Goal: Transaction & Acquisition: Purchase product/service

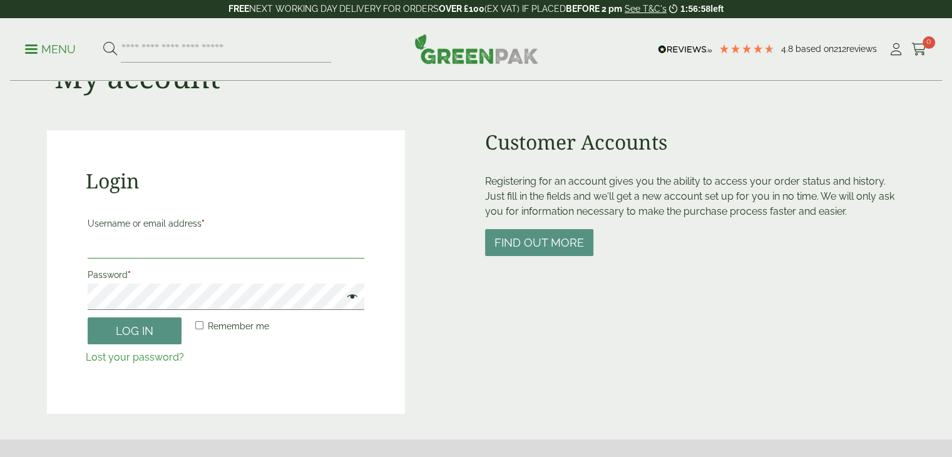
click at [173, 243] on input "Username or email address *" at bounding box center [226, 245] width 277 height 26
type input "**********"
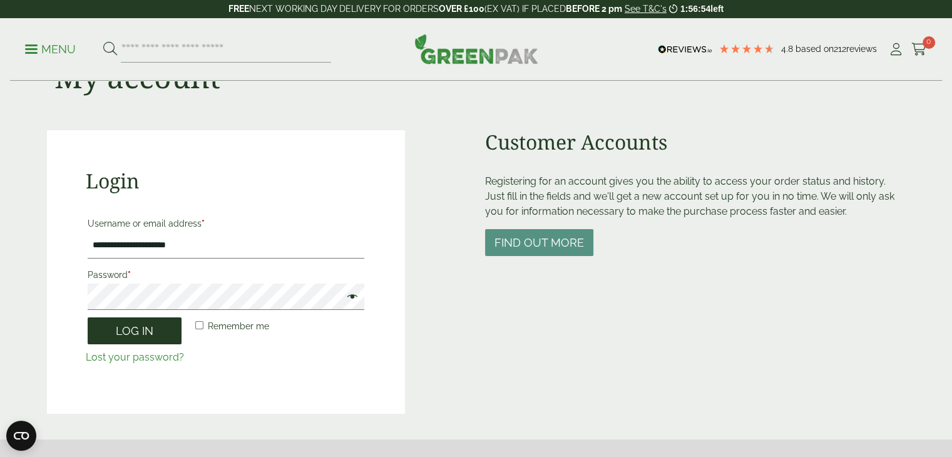
click at [143, 330] on button "Log in" at bounding box center [135, 330] width 94 height 27
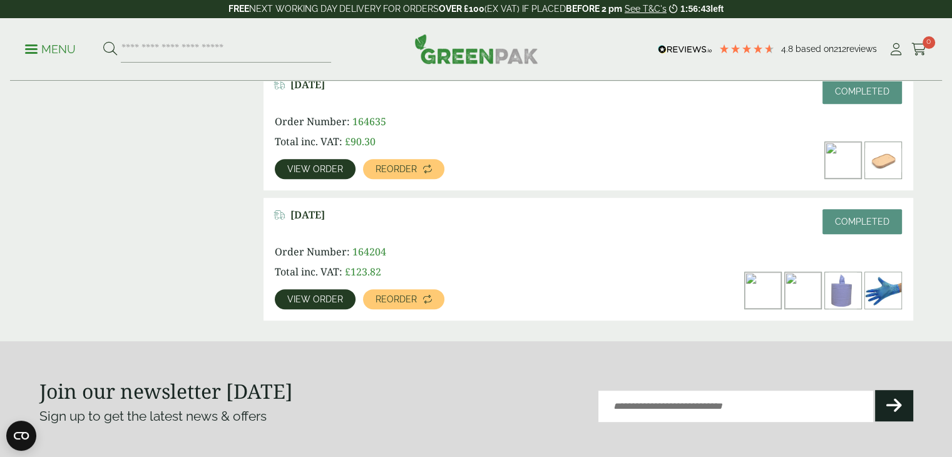
scroll to position [626, 0]
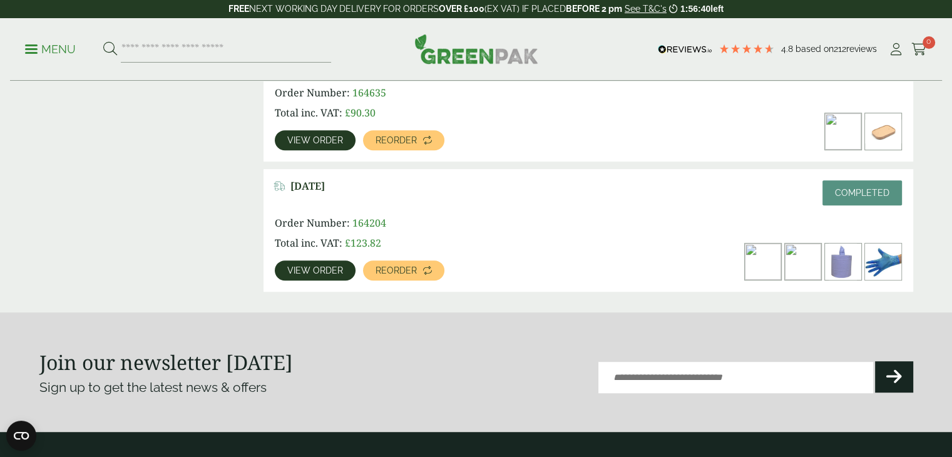
click at [333, 270] on span "View order" at bounding box center [315, 270] width 56 height 9
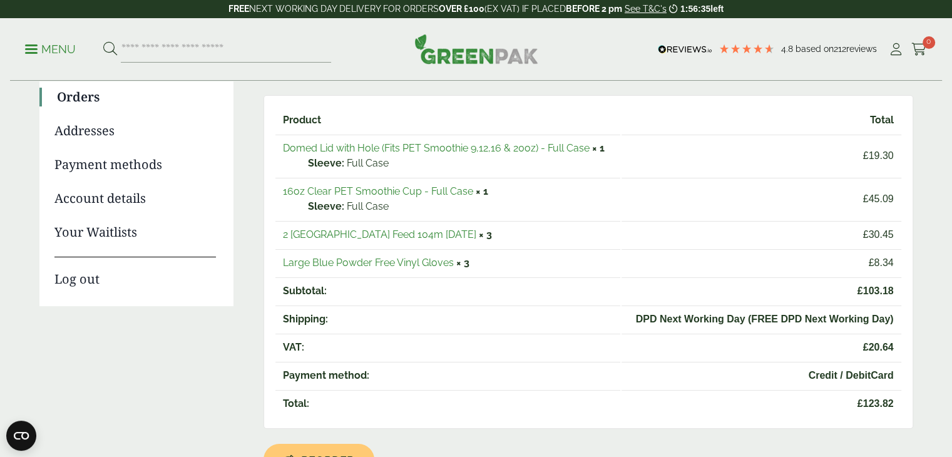
scroll to position [63, 0]
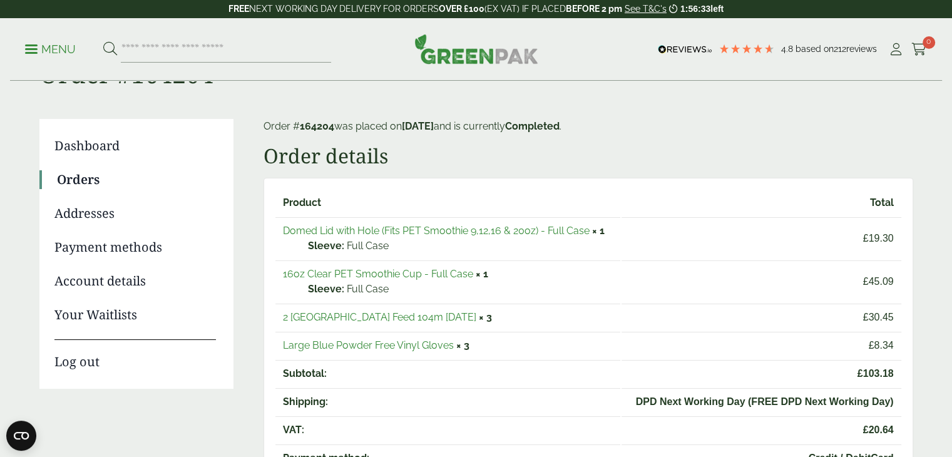
click at [419, 276] on link "16oz Clear PET Smoothie Cup - Full Case" at bounding box center [378, 274] width 190 height 12
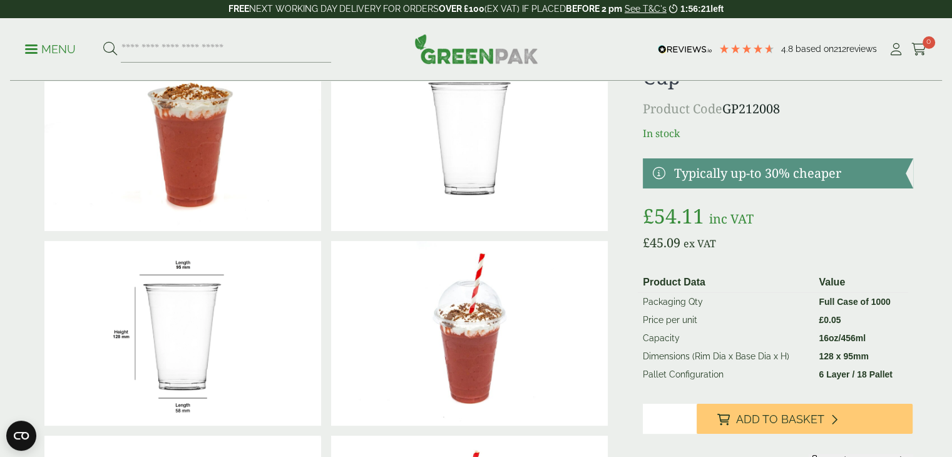
scroll to position [125, 0]
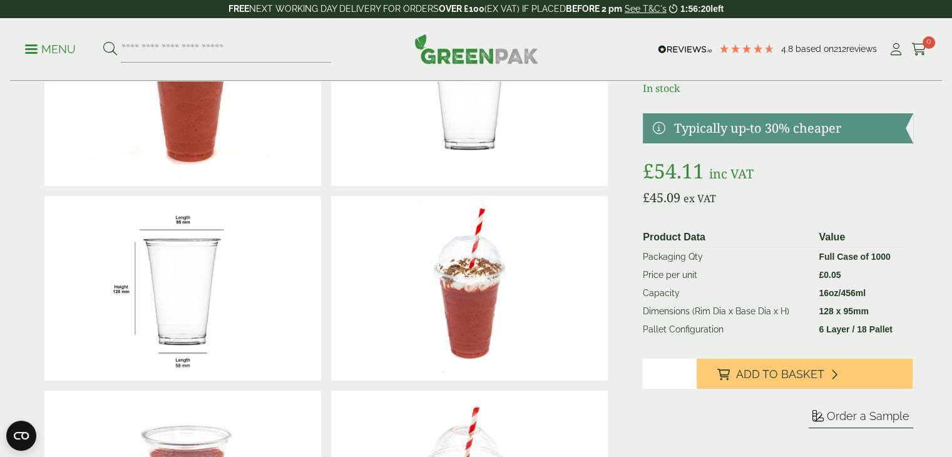
drag, startPoint x: 663, startPoint y: 374, endPoint x: 591, endPoint y: 364, distance: 72.7
click at [591, 364] on div at bounding box center [476, 385] width 889 height 778
drag, startPoint x: 658, startPoint y: 367, endPoint x: 646, endPoint y: 370, distance: 12.8
click at [646, 369] on input "*" at bounding box center [670, 374] width 54 height 30
type input "*"
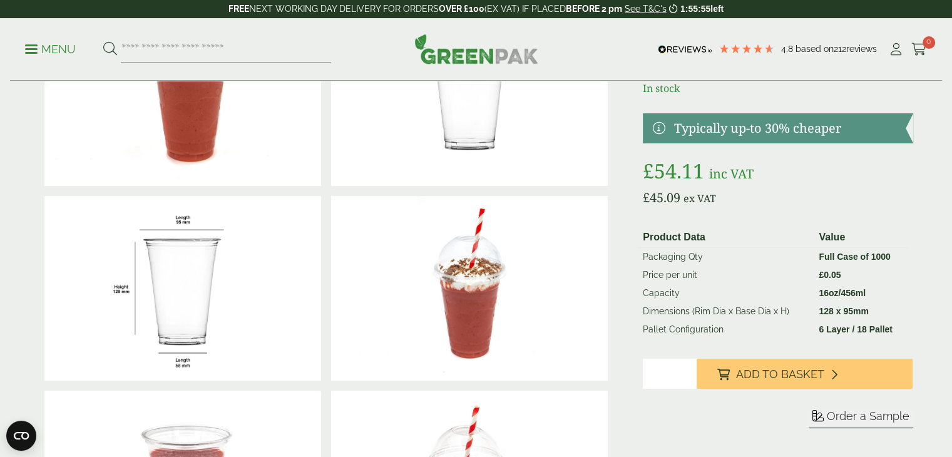
drag, startPoint x: 755, startPoint y: 366, endPoint x: 680, endPoint y: 361, distance: 75.9
click at [755, 366] on button "Add to Basket" at bounding box center [804, 374] width 216 height 30
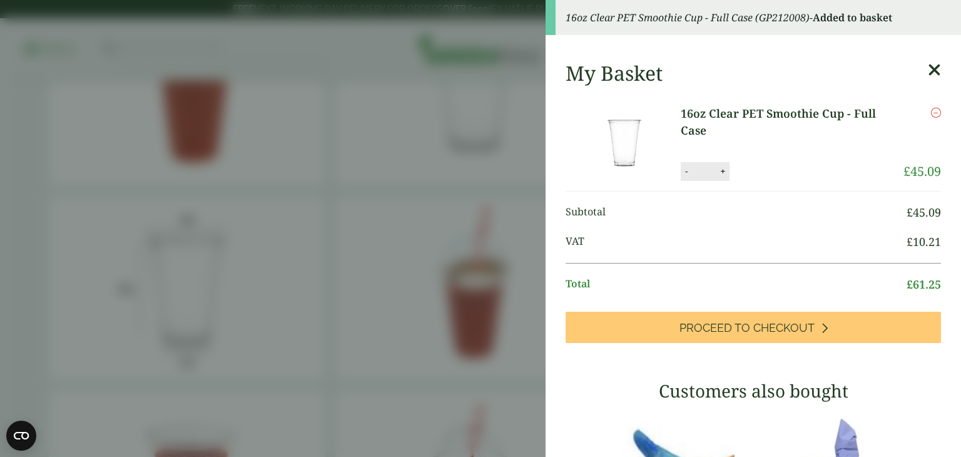
click at [483, 285] on aside "16oz Clear PET Smoothie Cup - Full Case (GP212008) - Added to basket My Basket …" at bounding box center [480, 228] width 961 height 457
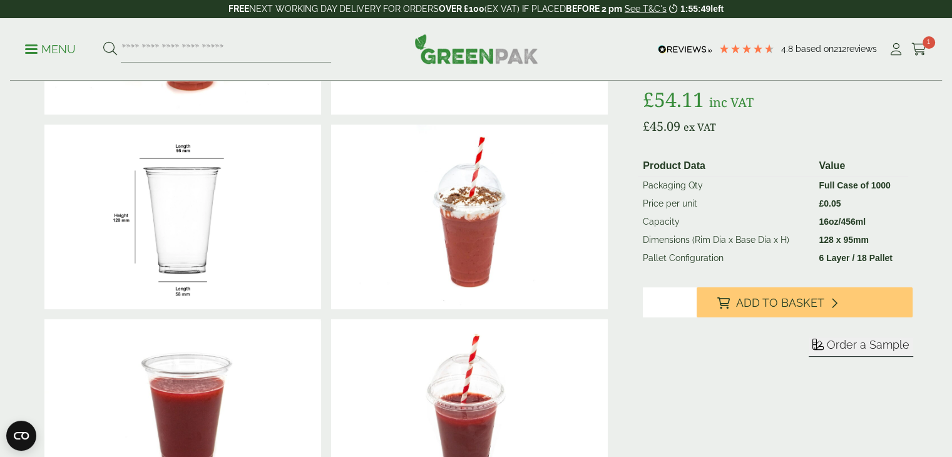
scroll to position [0, 0]
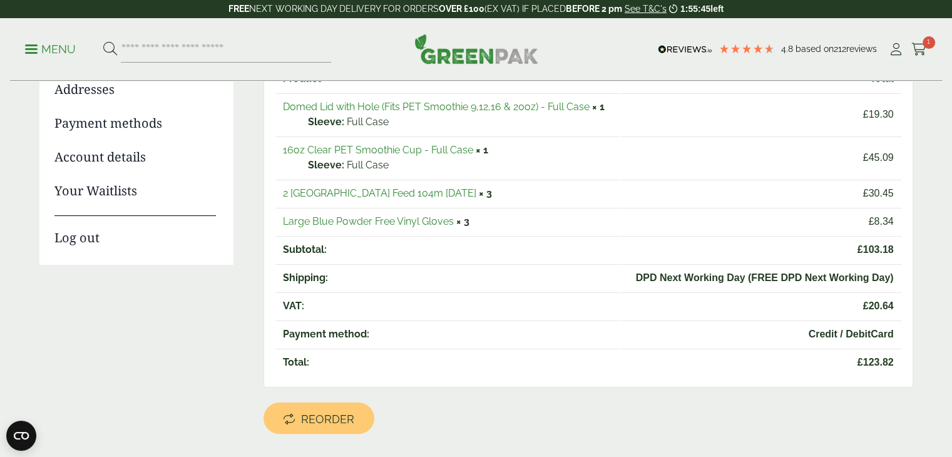
scroll to position [125, 0]
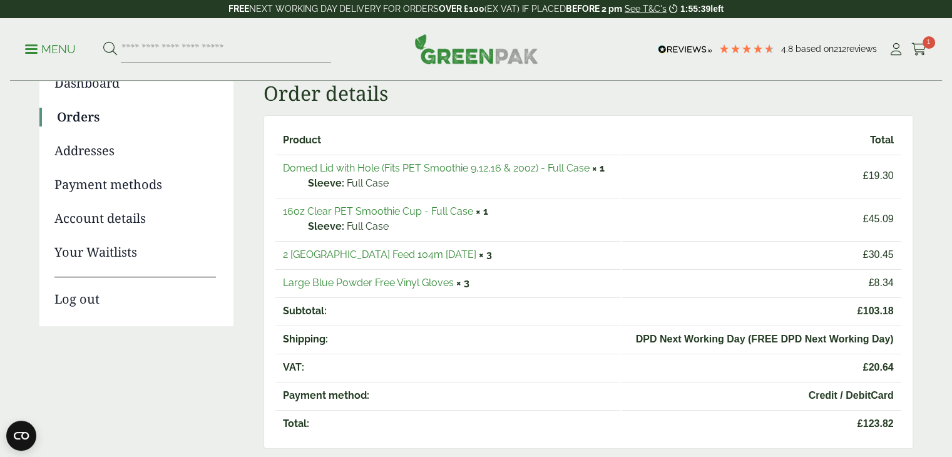
click at [430, 285] on link "Large Blue Powder Free Vinyl Gloves" at bounding box center [368, 283] width 171 height 12
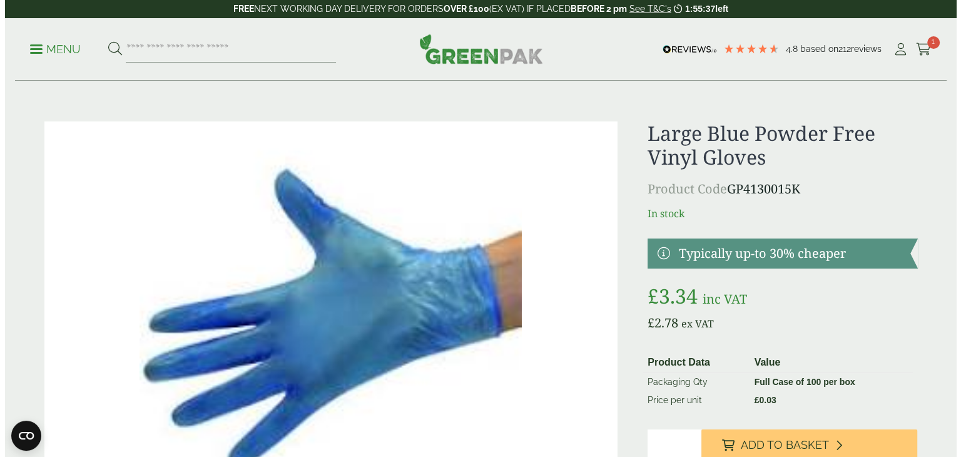
scroll to position [125, 0]
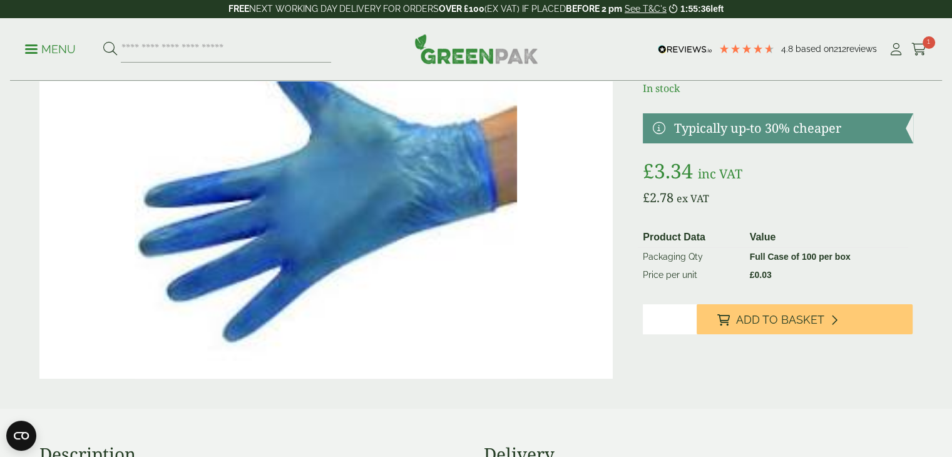
drag, startPoint x: 657, startPoint y: 319, endPoint x: 638, endPoint y: 319, distance: 18.8
click at [640, 319] on div "Large Blue Powder Free Vinyl Gloves Product Code GP4130015K In stock" at bounding box center [476, 187] width 889 height 382
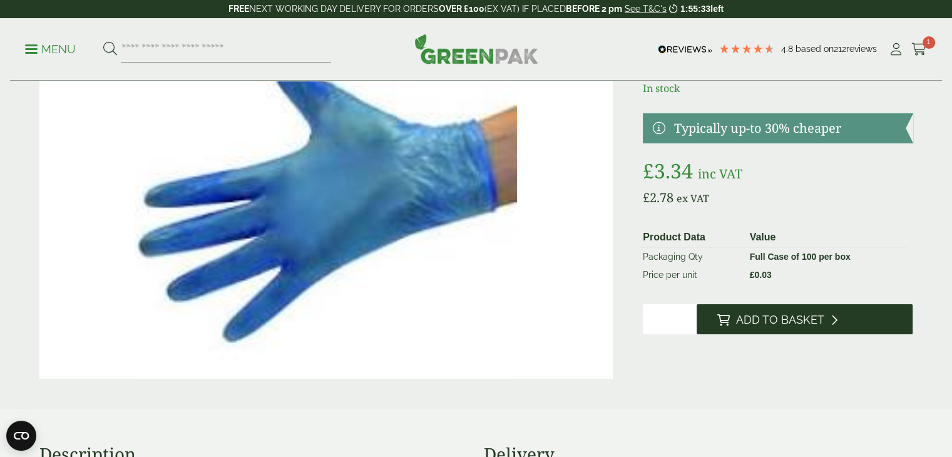
type input "*"
click at [791, 311] on button "Add to Basket" at bounding box center [804, 319] width 216 height 30
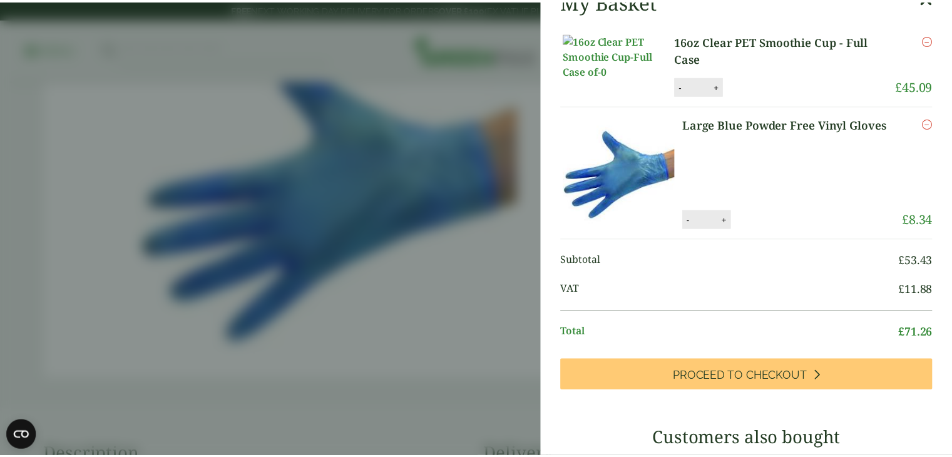
scroll to position [0, 0]
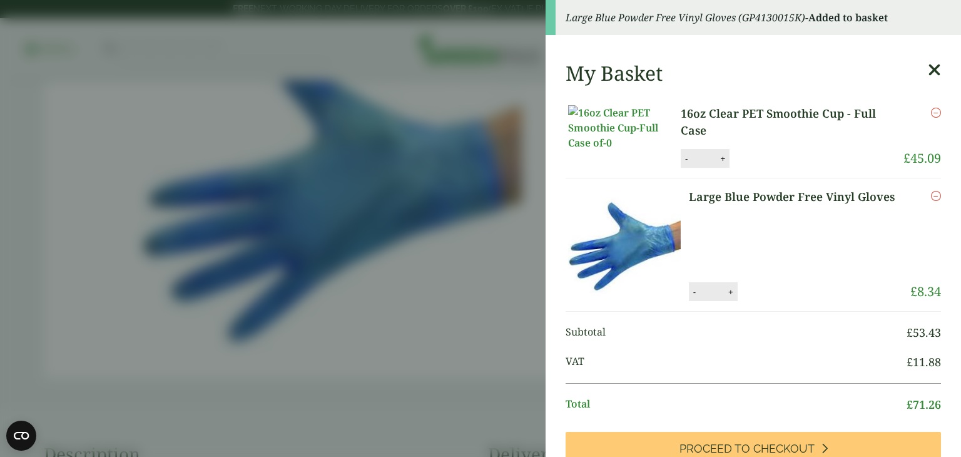
click at [928, 66] on icon at bounding box center [934, 70] width 13 height 18
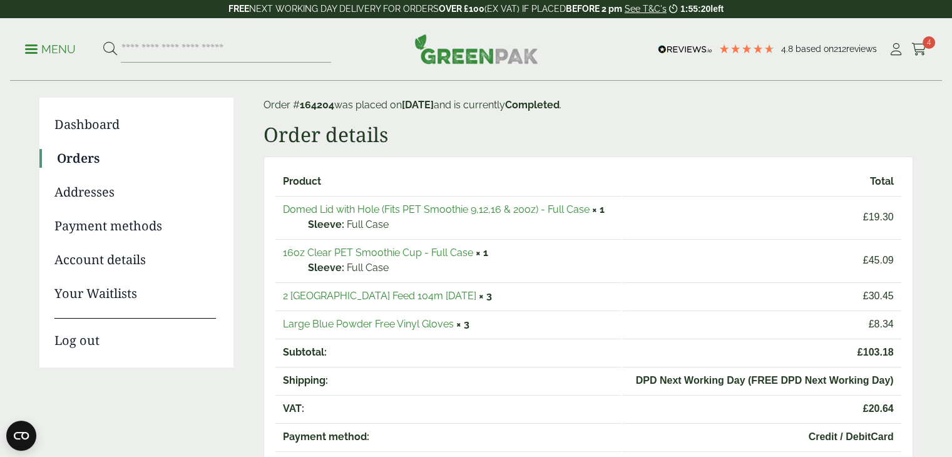
click at [394, 207] on link "Domed Lid with Hole (Fits PET Smoothie 9,12,16 & 20oz) - Full Case" at bounding box center [436, 209] width 307 height 12
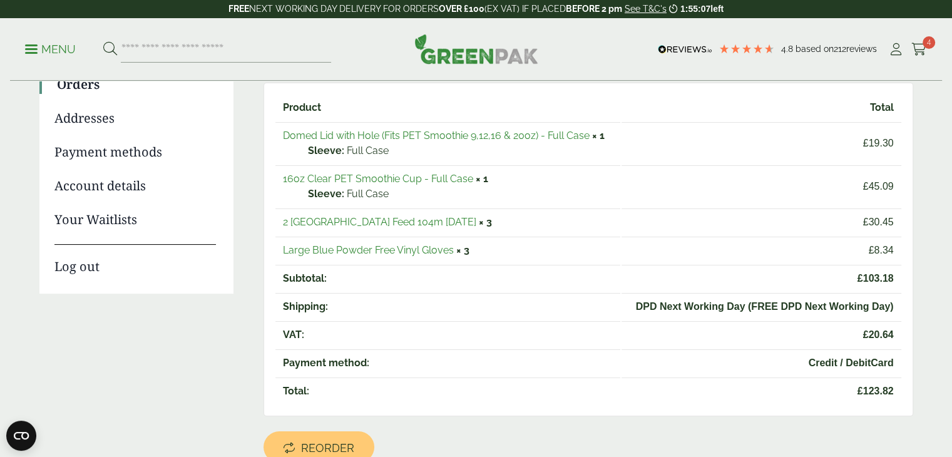
scroll to position [46, 0]
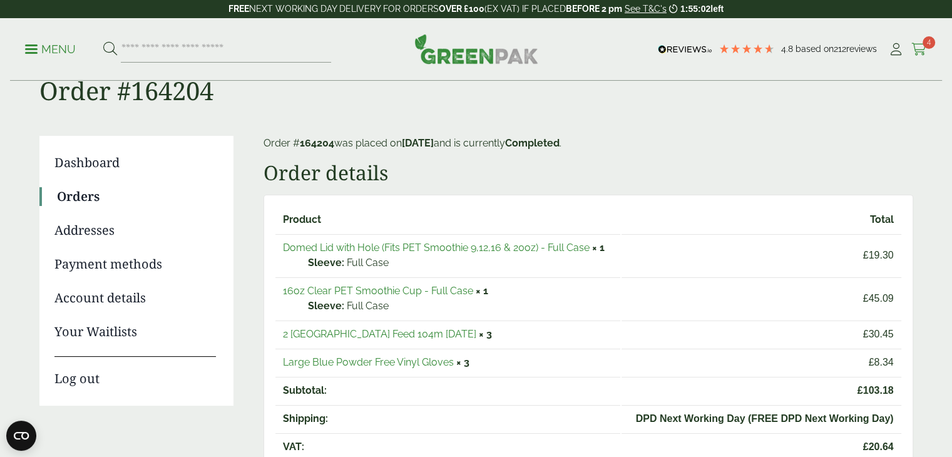
click at [925, 49] on icon at bounding box center [919, 49] width 16 height 13
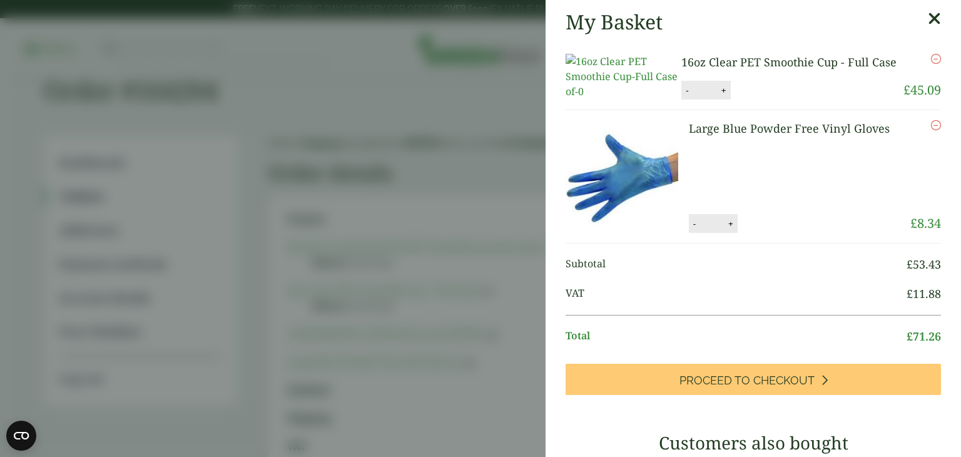
click at [928, 13] on icon at bounding box center [934, 19] width 13 height 18
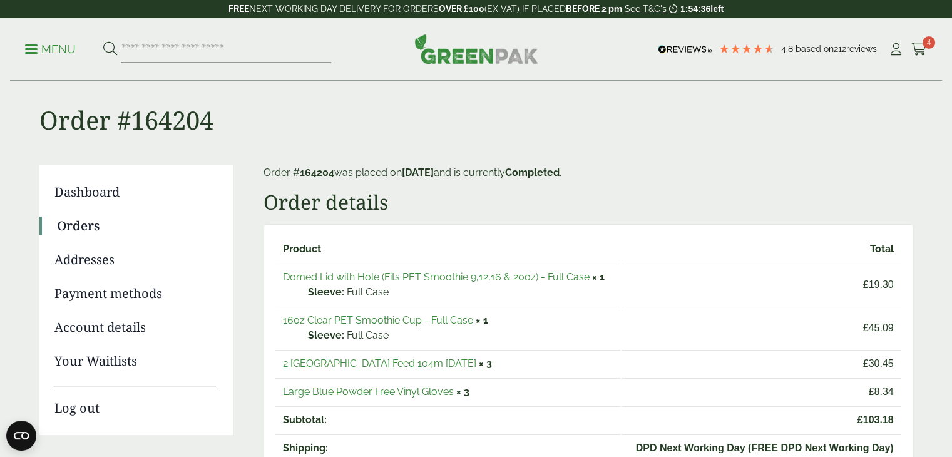
scroll to position [0, 0]
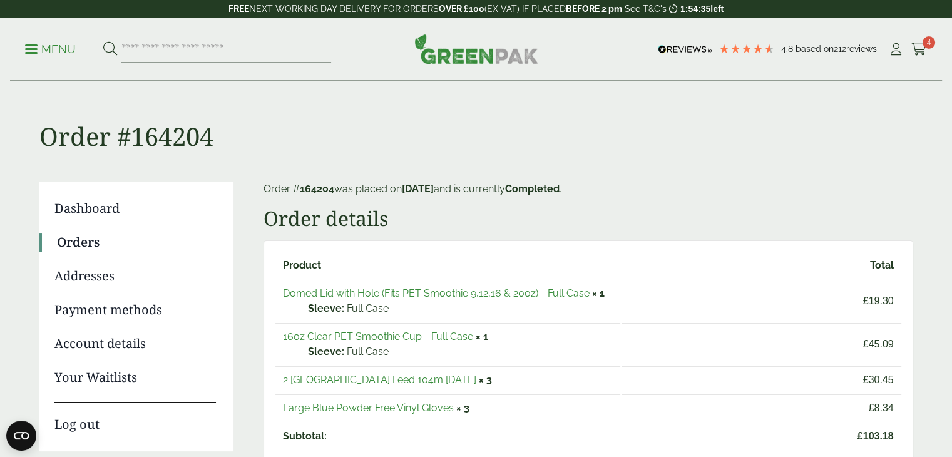
click at [88, 241] on link "Orders" at bounding box center [136, 242] width 159 height 19
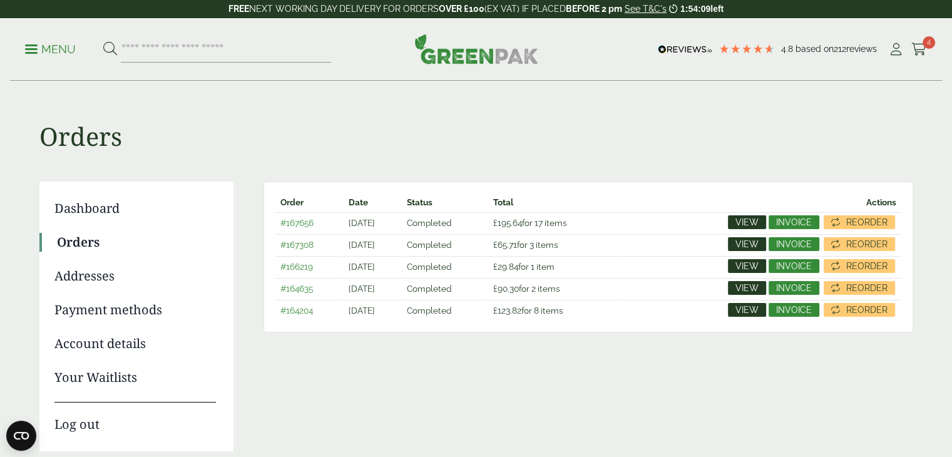
click at [749, 310] on span "View" at bounding box center [746, 309] width 23 height 9
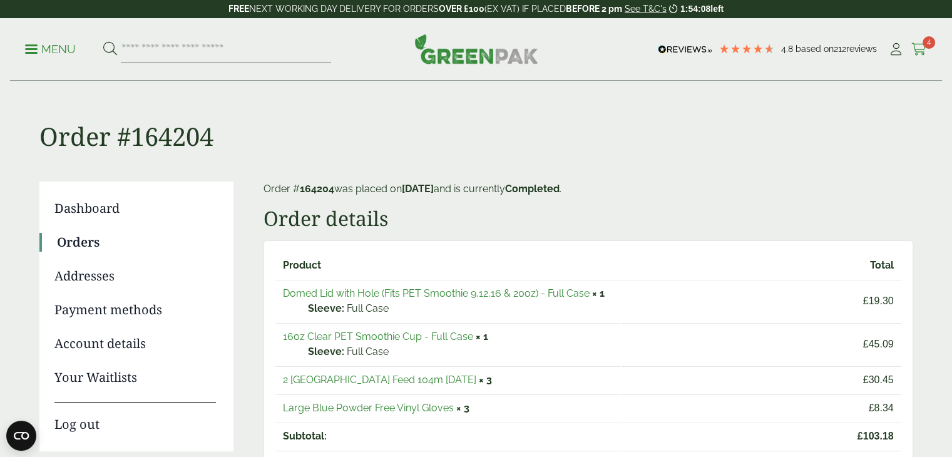
click at [916, 47] on icon at bounding box center [919, 49] width 16 height 13
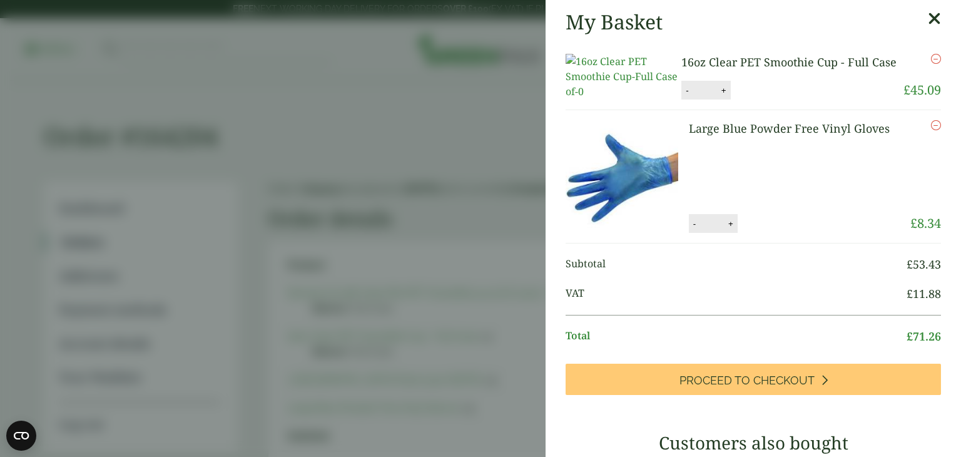
click at [799, 136] on link "Large Blue Powder Free Vinyl Gloves" at bounding box center [789, 128] width 201 height 15
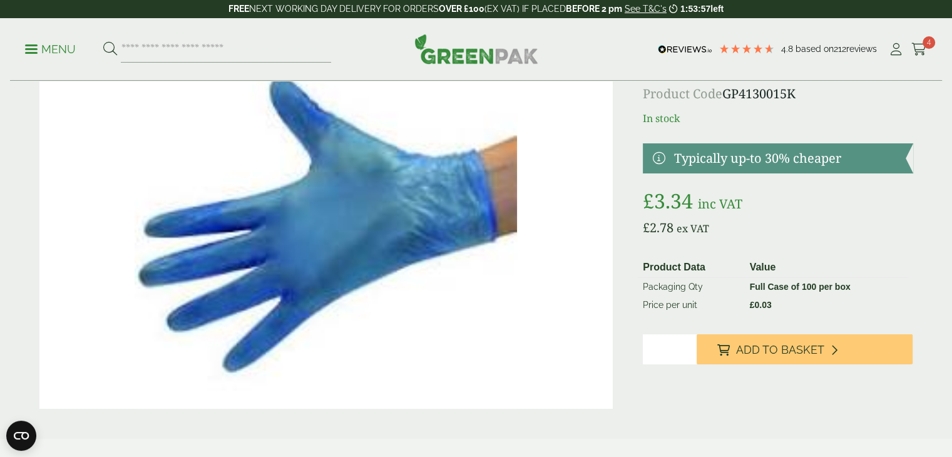
scroll to position [125, 0]
